Goal: Information Seeking & Learning: Learn about a topic

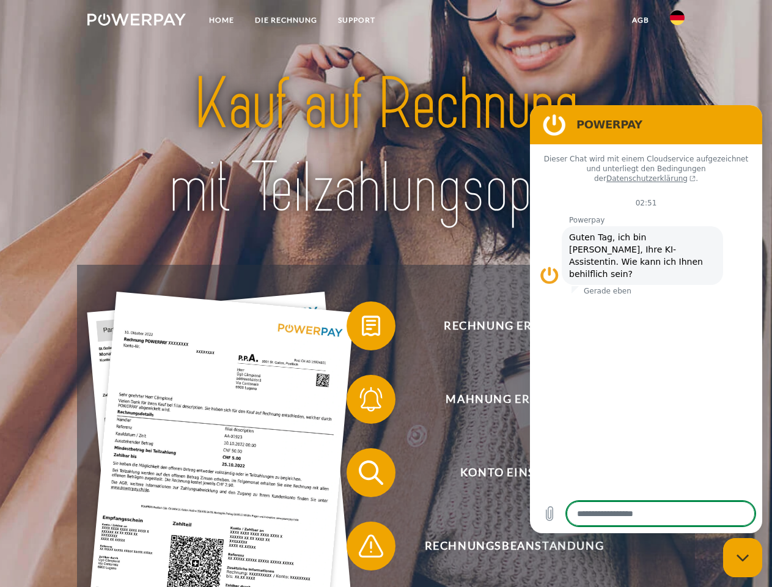
click at [136, 21] on img at bounding box center [136, 19] width 98 height 12
click at [677, 21] on img at bounding box center [677, 17] width 15 height 15
click at [640, 20] on link "agb" at bounding box center [641, 20] width 38 height 22
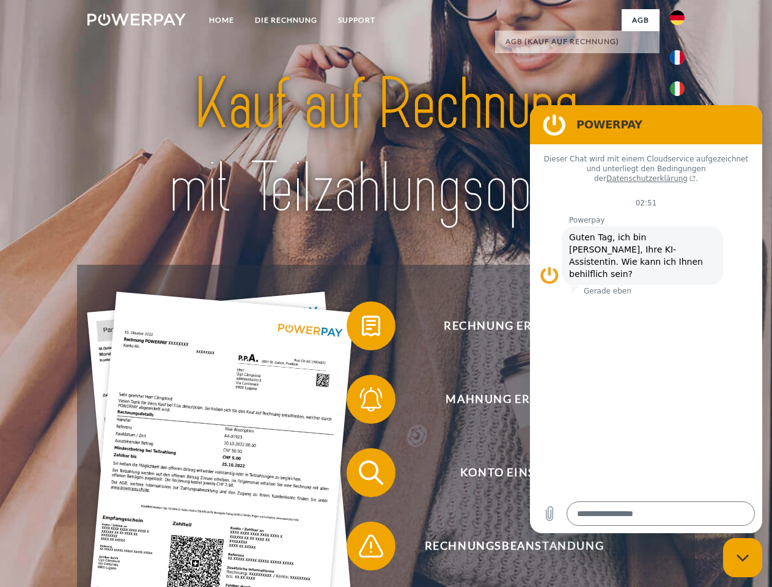
click at [362, 328] on span at bounding box center [352, 325] width 61 height 61
click at [362, 402] on span at bounding box center [352, 399] width 61 height 61
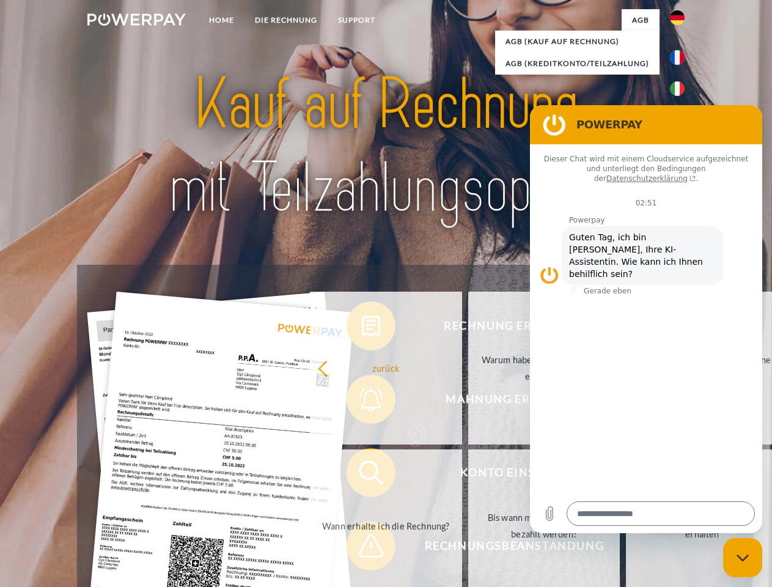
click at [468, 475] on link "Bis wann muss die Rechnung bezahlt werden?" at bounding box center [544, 525] width 152 height 153
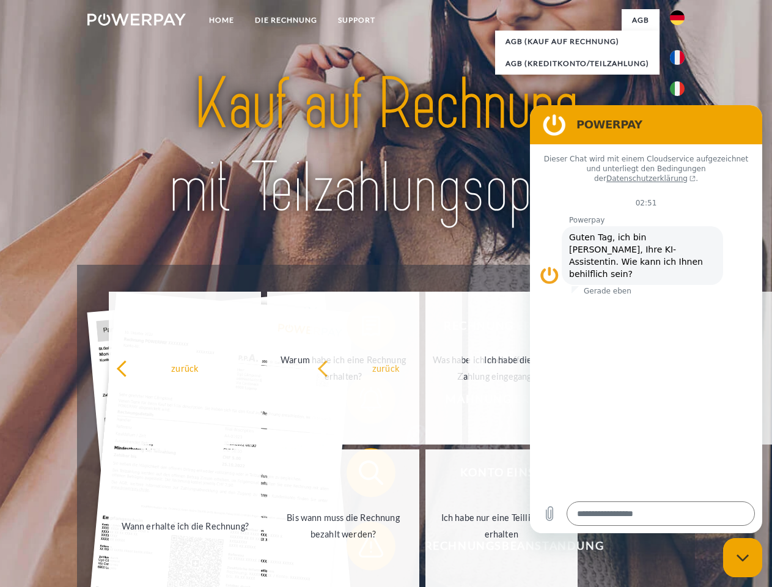
click at [362, 548] on span at bounding box center [352, 545] width 61 height 61
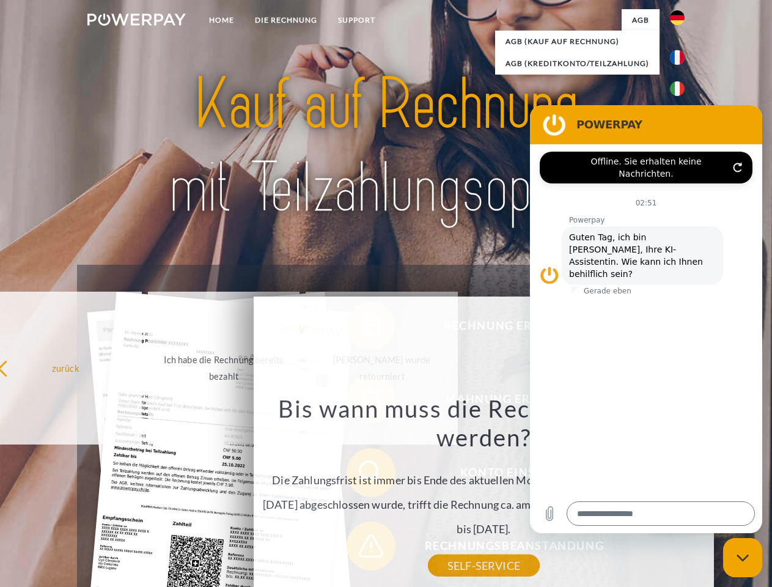
click at [743, 558] on icon "Messaging-Fenster schließen" at bounding box center [743, 558] width 13 height 8
type textarea "*"
